Goal: Task Accomplishment & Management: Use online tool/utility

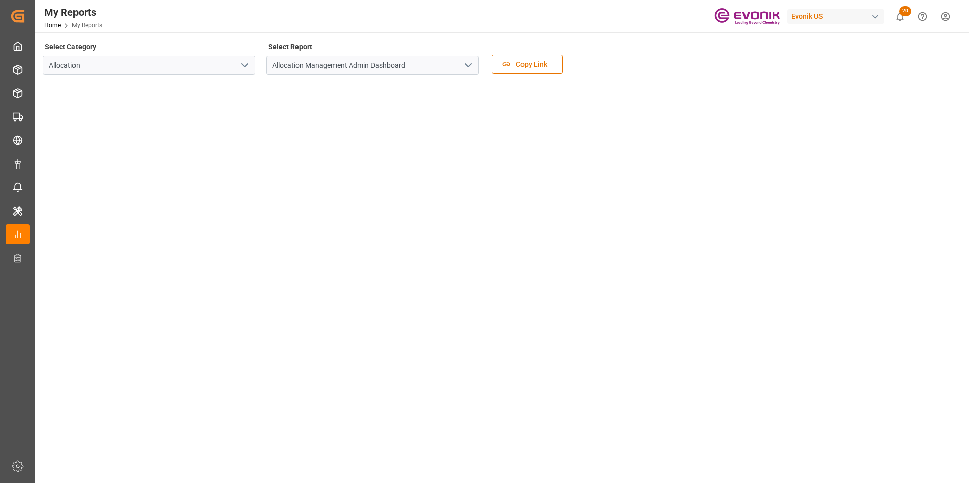
scroll to position [51, 0]
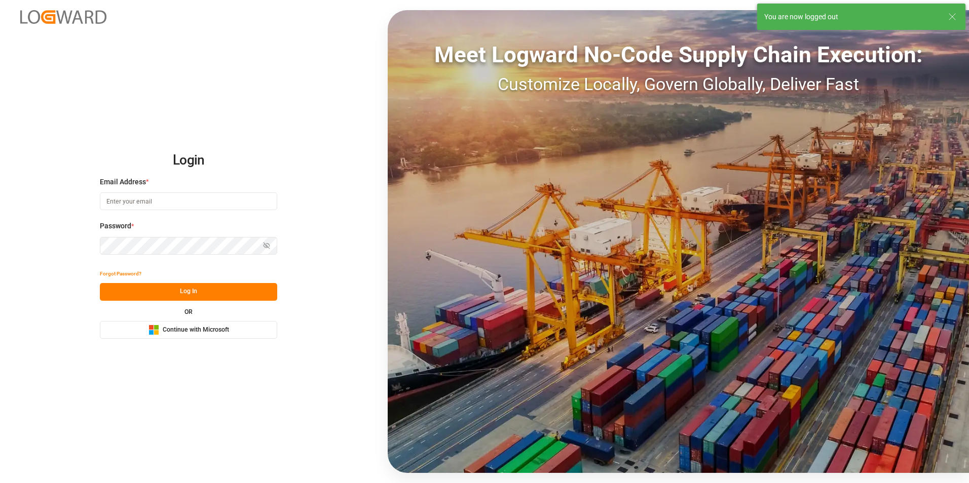
type input "[PERSON_NAME][EMAIL_ADDRESS][DOMAIN_NAME]"
click at [191, 290] on button "Log In" at bounding box center [188, 292] width 177 height 18
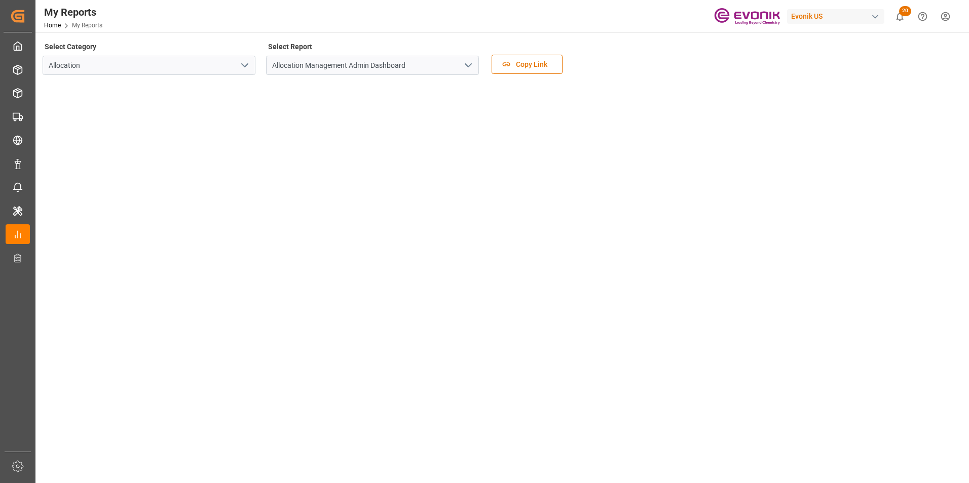
click at [432, 78] on div "Select Report Allocation Management Admin Dashboard" at bounding box center [372, 61] width 213 height 43
click at [221, 20] on div "My Reports Home My Reports Evonik US 20 Notifications Only show unread All Mark…" at bounding box center [498, 16] width 940 height 32
click at [902, 14] on span "20" at bounding box center [905, 11] width 12 height 10
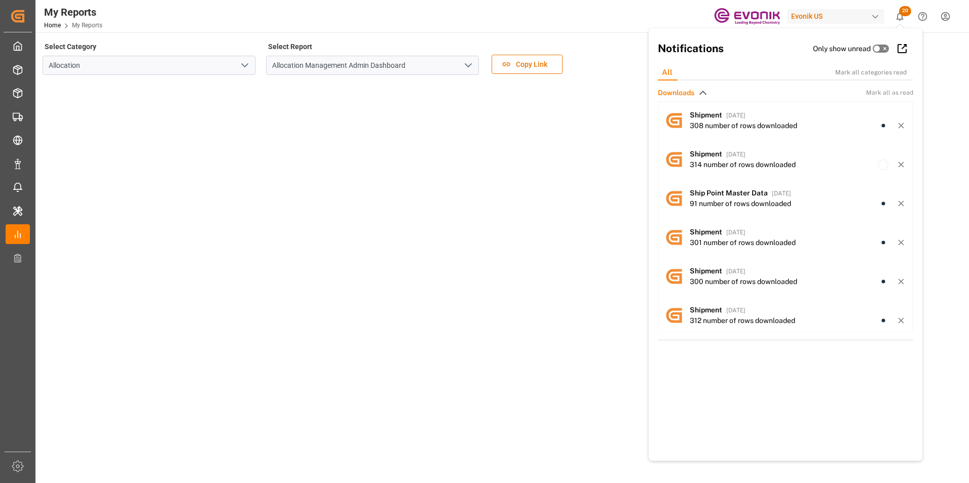
click at [636, 13] on div "My Reports Home My Reports Evonik US 20 Notifications Only show unread All Mark…" at bounding box center [498, 16] width 940 height 32
